Goal: Information Seeking & Learning: Learn about a topic

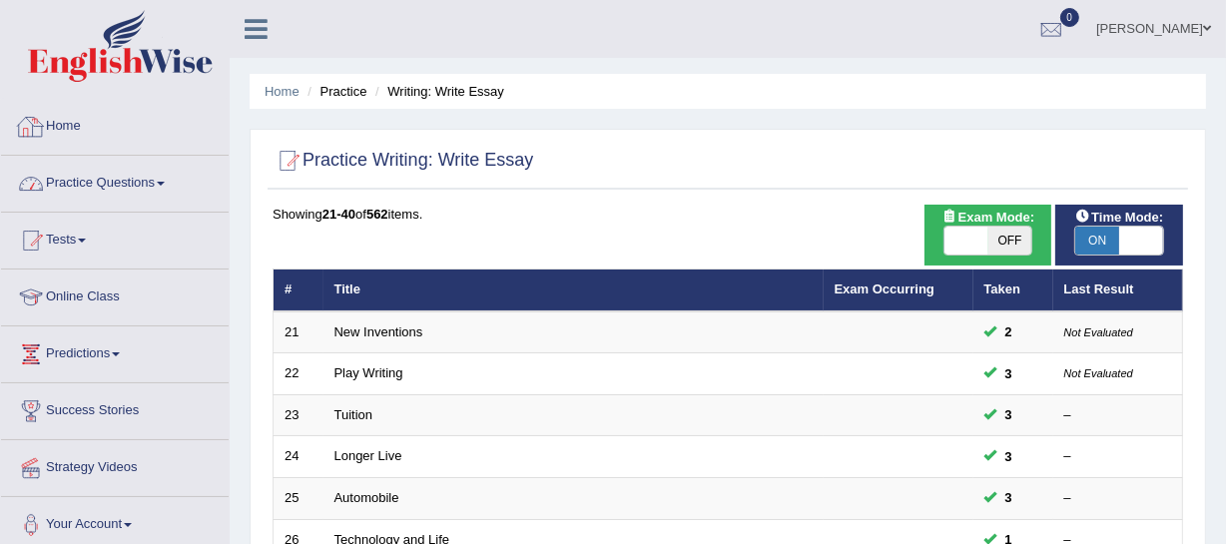
click at [145, 188] on link "Practice Questions" at bounding box center [115, 181] width 228 height 50
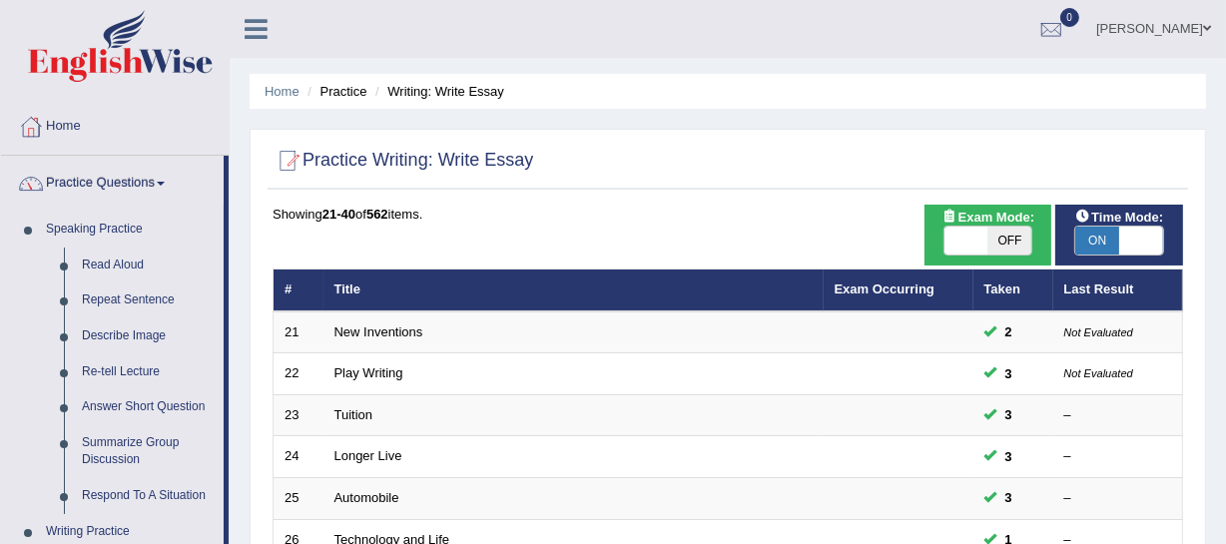
click at [125, 194] on link "Practice Questions" at bounding box center [112, 181] width 223 height 50
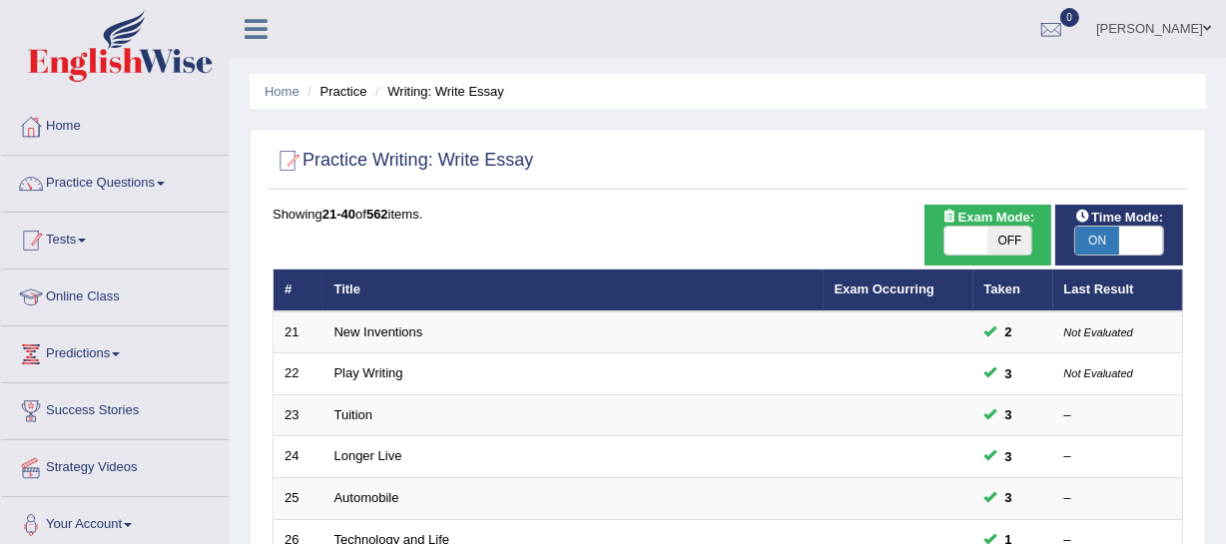
click at [93, 249] on link "Tests" at bounding box center [115, 238] width 228 height 50
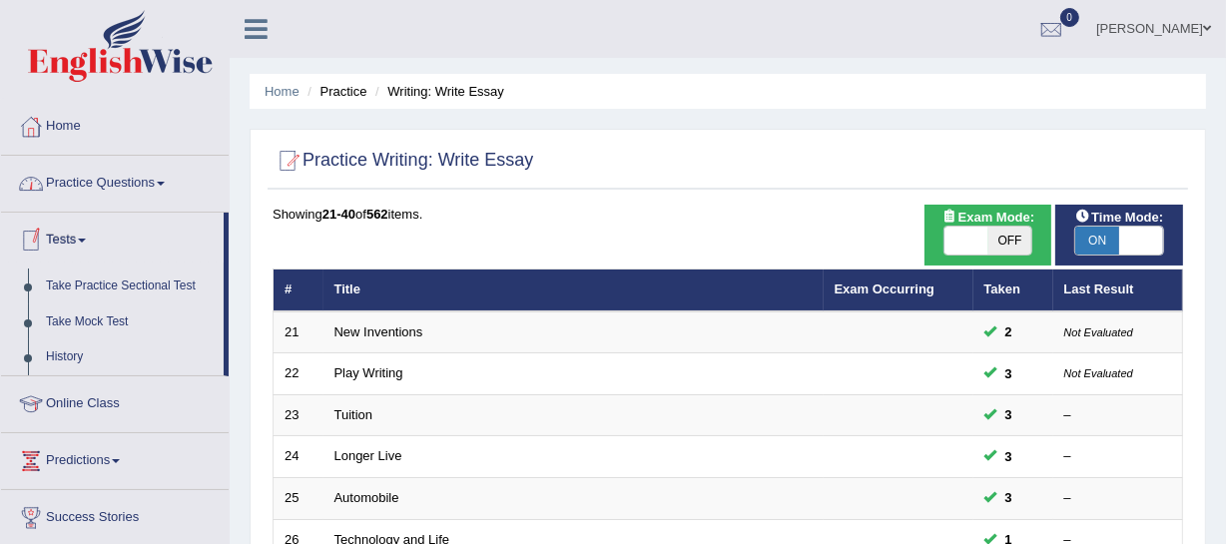
click at [171, 188] on link "Practice Questions" at bounding box center [115, 181] width 228 height 50
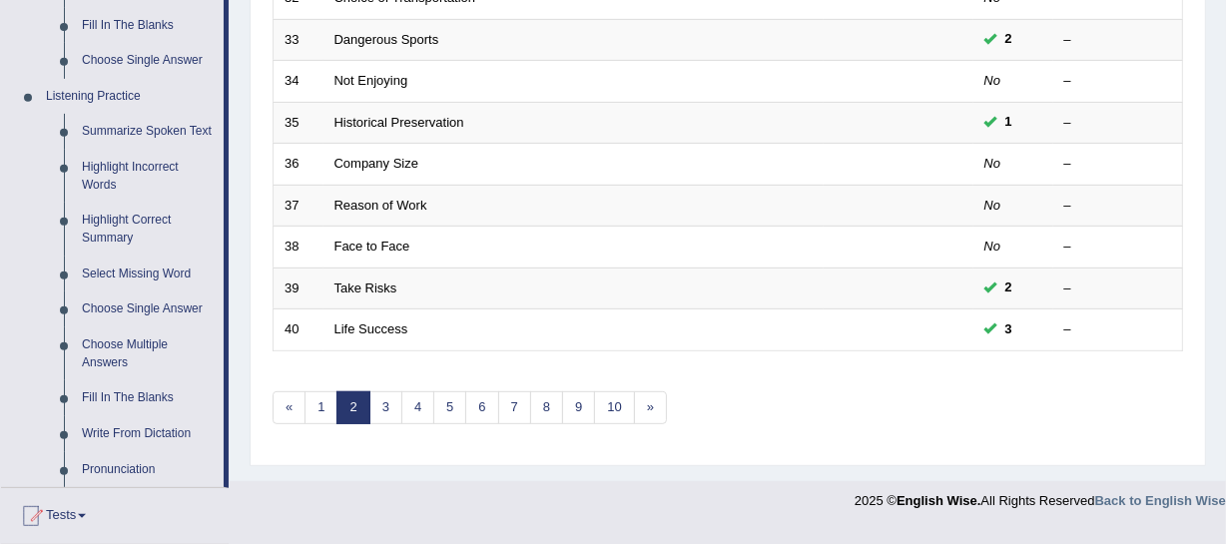
scroll to position [726, 0]
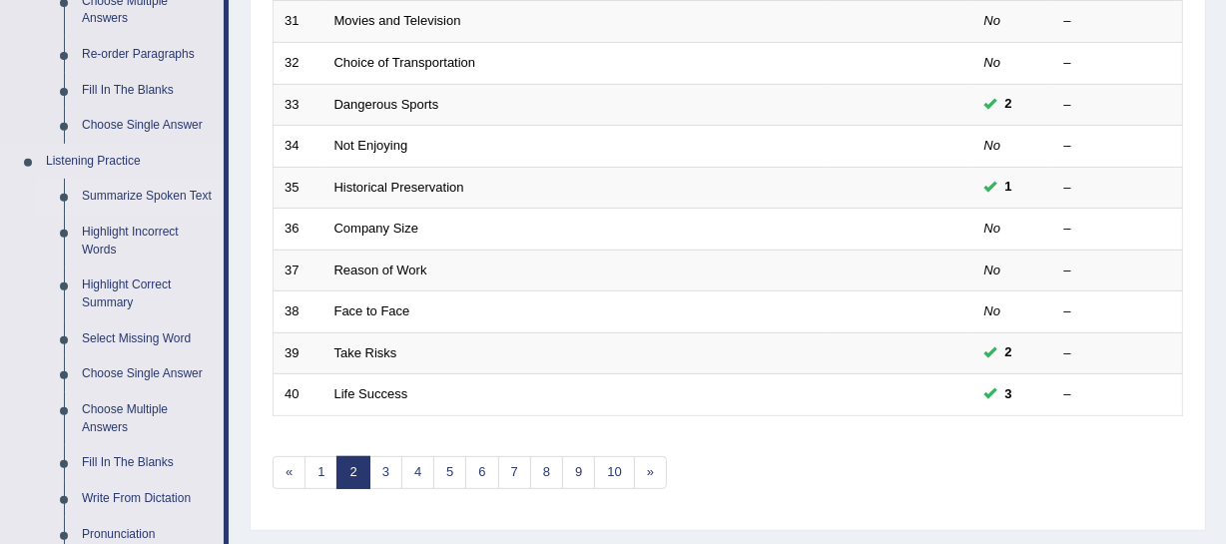
click at [172, 196] on link "Summarize Spoken Text" at bounding box center [148, 197] width 151 height 36
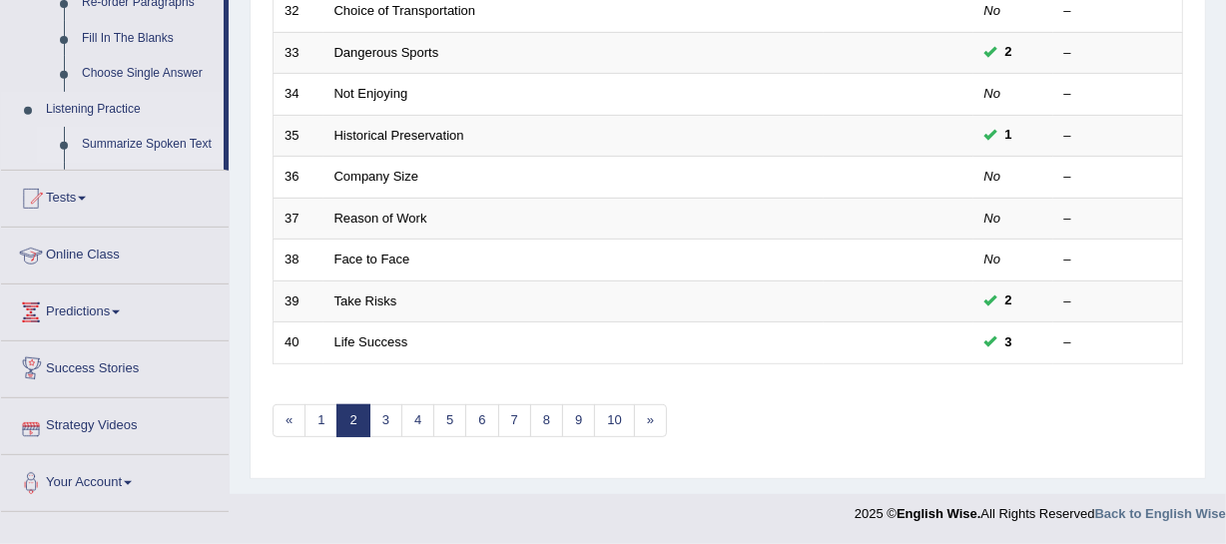
scroll to position [775, 0]
